Goal: Information Seeking & Learning: Understand process/instructions

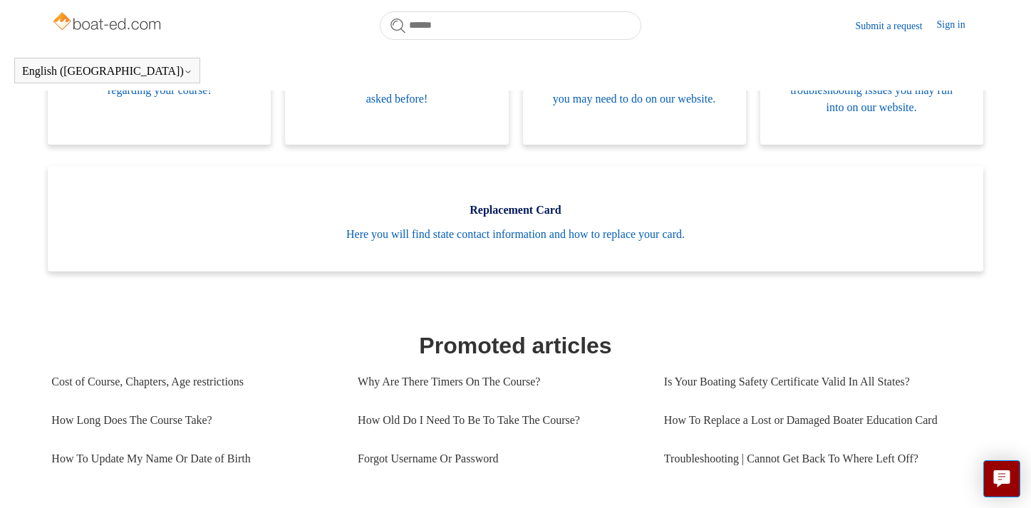
scroll to position [385, 0]
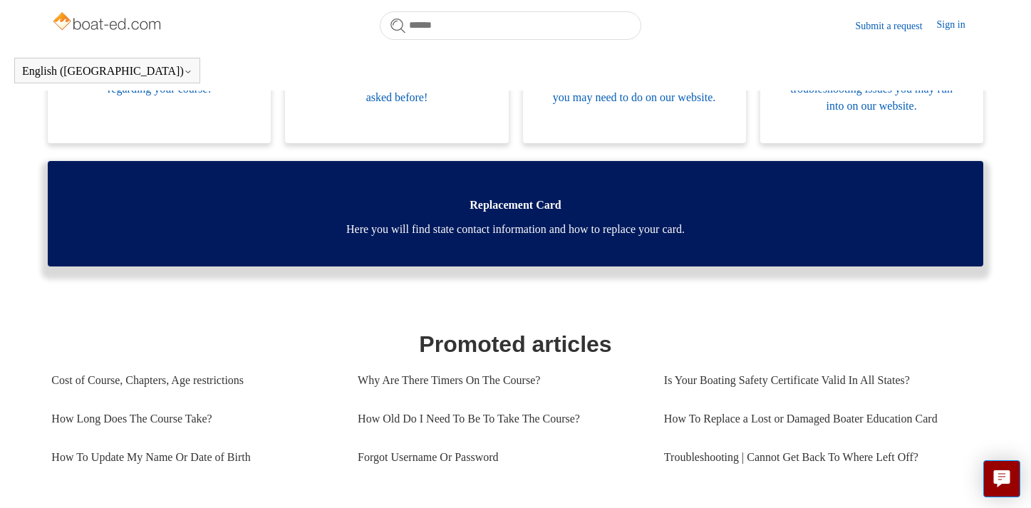
click at [585, 228] on span "Here you will find state contact information and how to replace your card." at bounding box center [515, 229] width 892 height 17
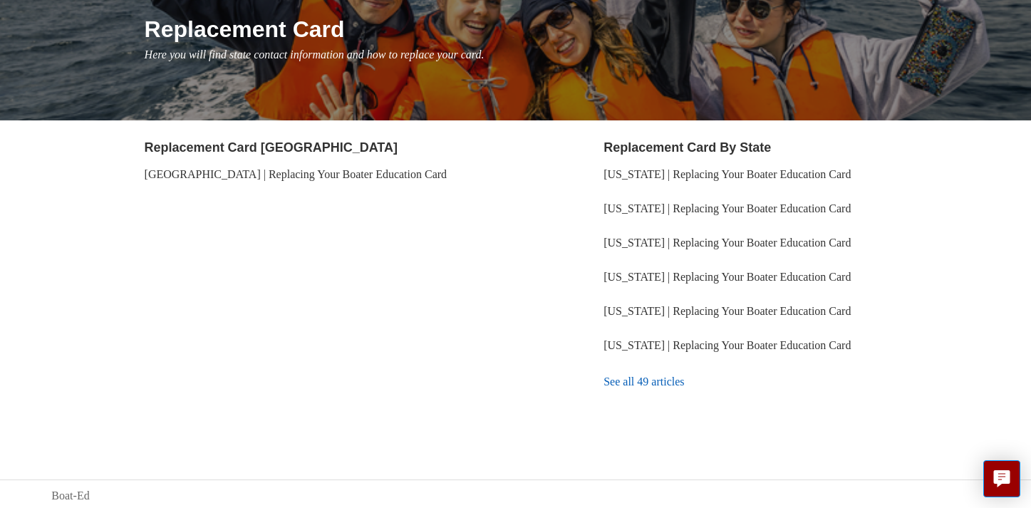
scroll to position [178, 0]
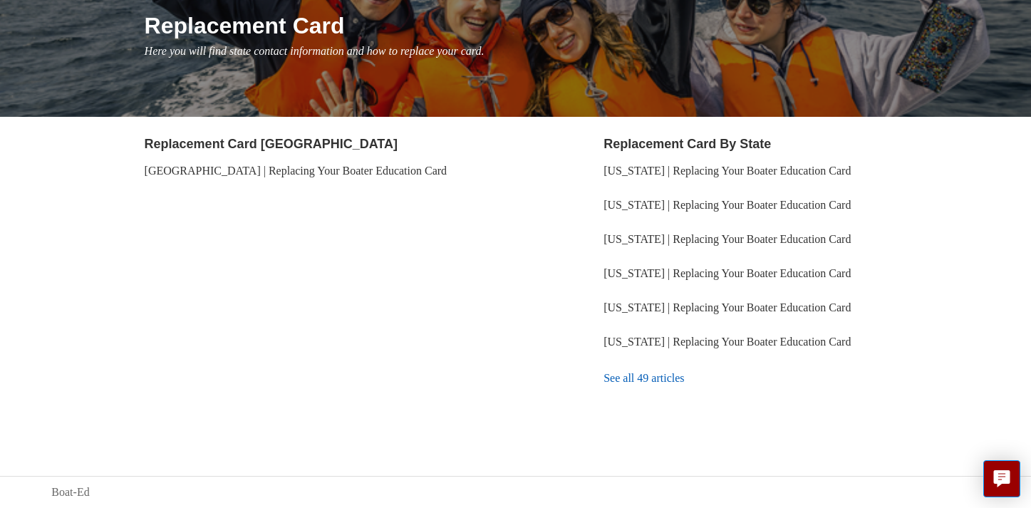
click at [690, 369] on link "See all 49 articles" at bounding box center [790, 378] width 375 height 38
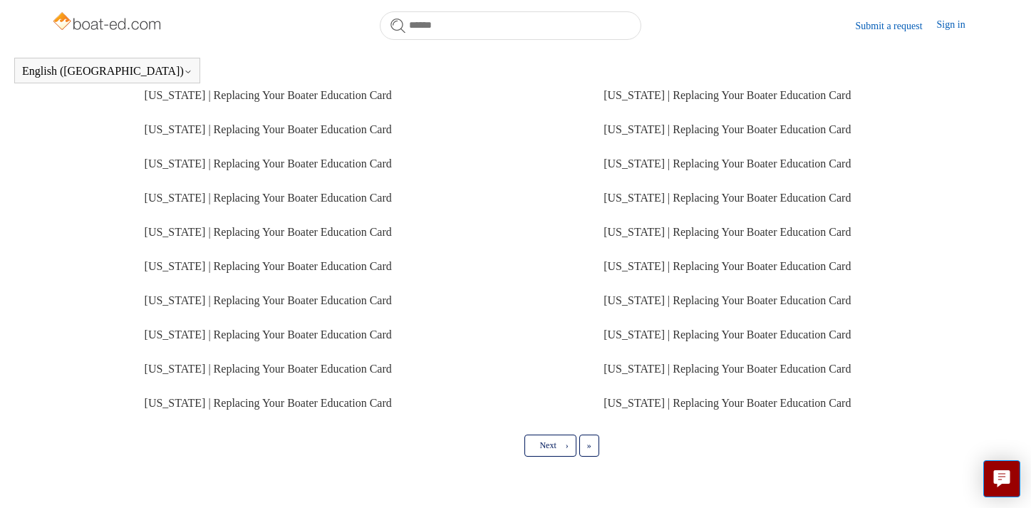
scroll to position [379, 0]
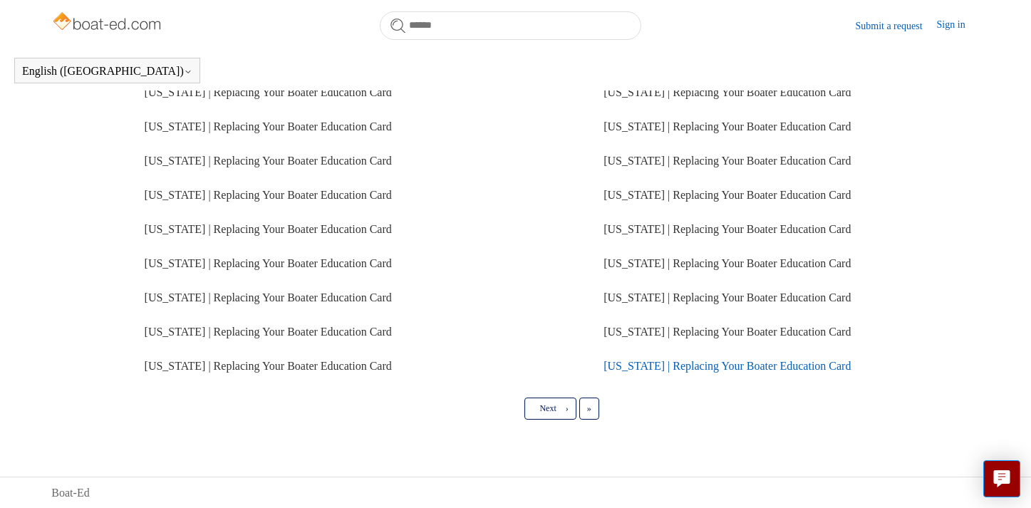
click at [638, 368] on link "[US_STATE] | Replacing Your Boater Education Card" at bounding box center [726, 366] width 247 height 12
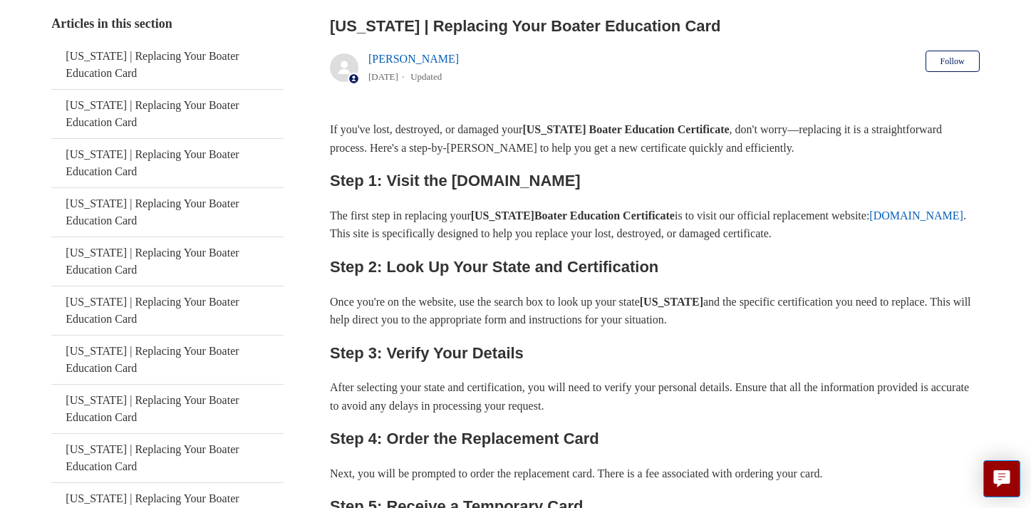
scroll to position [279, 0]
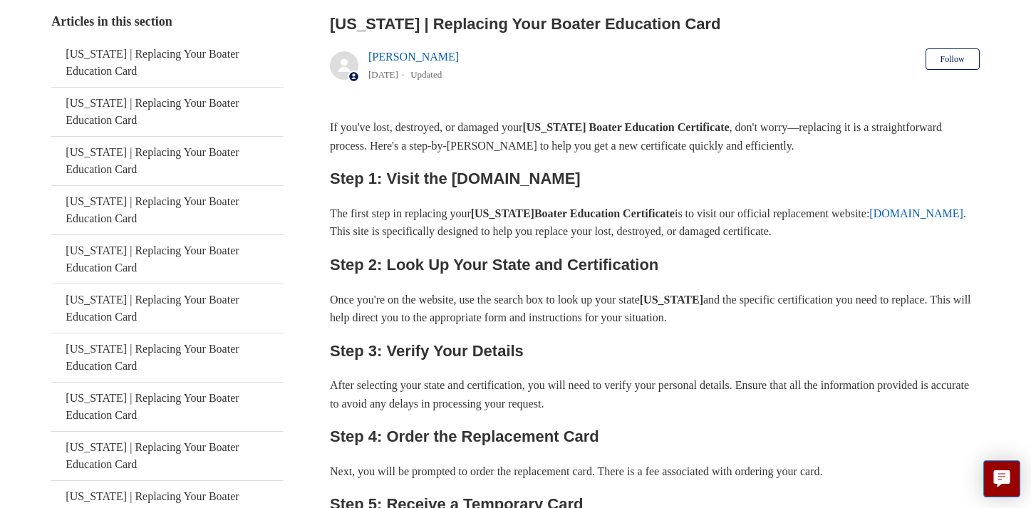
click at [869, 219] on link "[DOMAIN_NAME]" at bounding box center [916, 213] width 94 height 12
